Goal: Check status: Check status

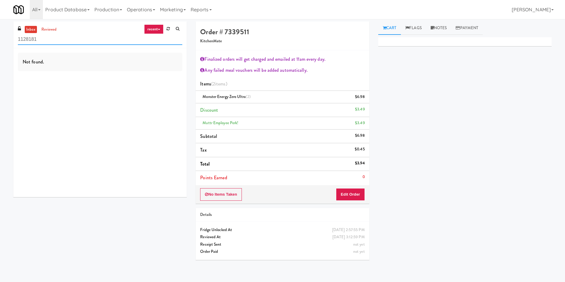
click at [0, 37] on div "inbox reviewed recent all unclear take inventory issue suspicious failed recent…" at bounding box center [282, 142] width 565 height 243
type input "Mattr"
click at [40, 32] on link "reviewed" at bounding box center [49, 29] width 18 height 7
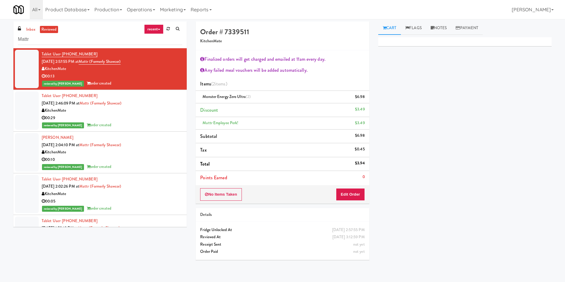
click at [34, 57] on div at bounding box center [27, 69] width 24 height 38
click at [392, 29] on link "Cart" at bounding box center [389, 27] width 23 height 13
click at [350, 194] on button "Edit Order" at bounding box center [350, 194] width 29 height 13
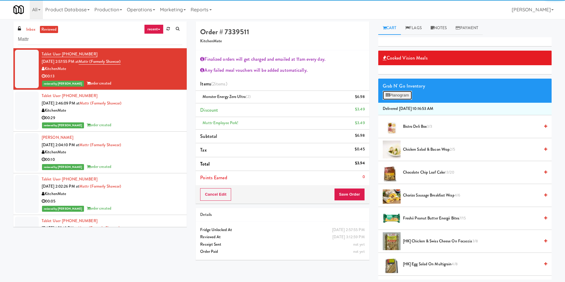
click at [397, 96] on button "Planogram" at bounding box center [396, 95] width 29 height 9
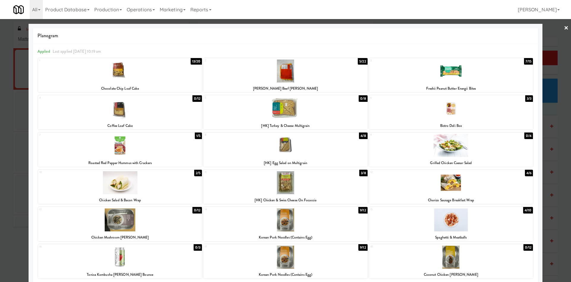
click at [546, 44] on div at bounding box center [285, 141] width 571 height 282
